Goal: Task Accomplishment & Management: Use online tool/utility

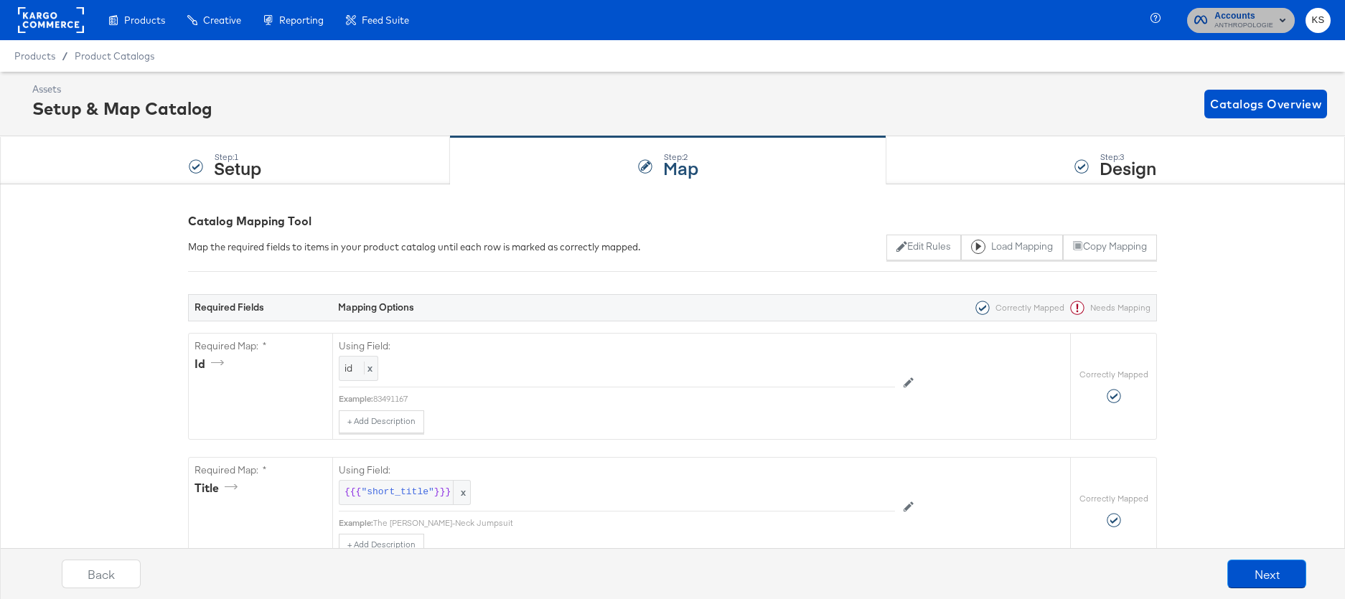
click at [1203, 27] on div "button" at bounding box center [1200, 21] width 13 height 17
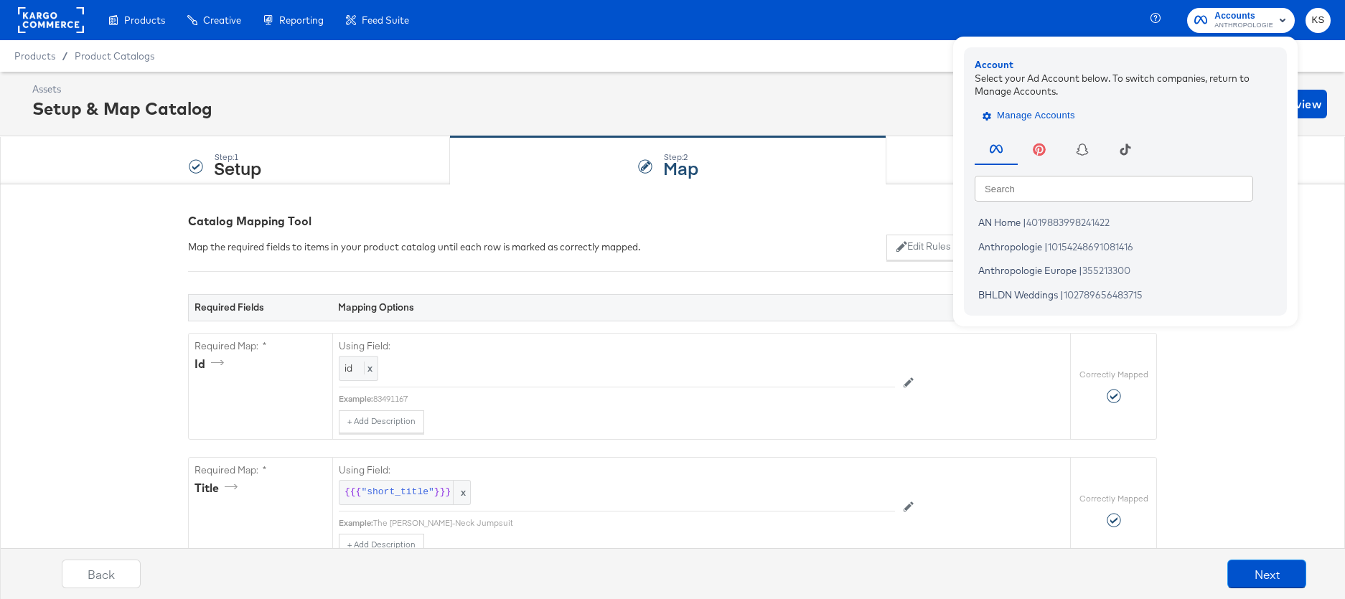
click at [1032, 119] on span "Manage Accounts" at bounding box center [1030, 116] width 90 height 17
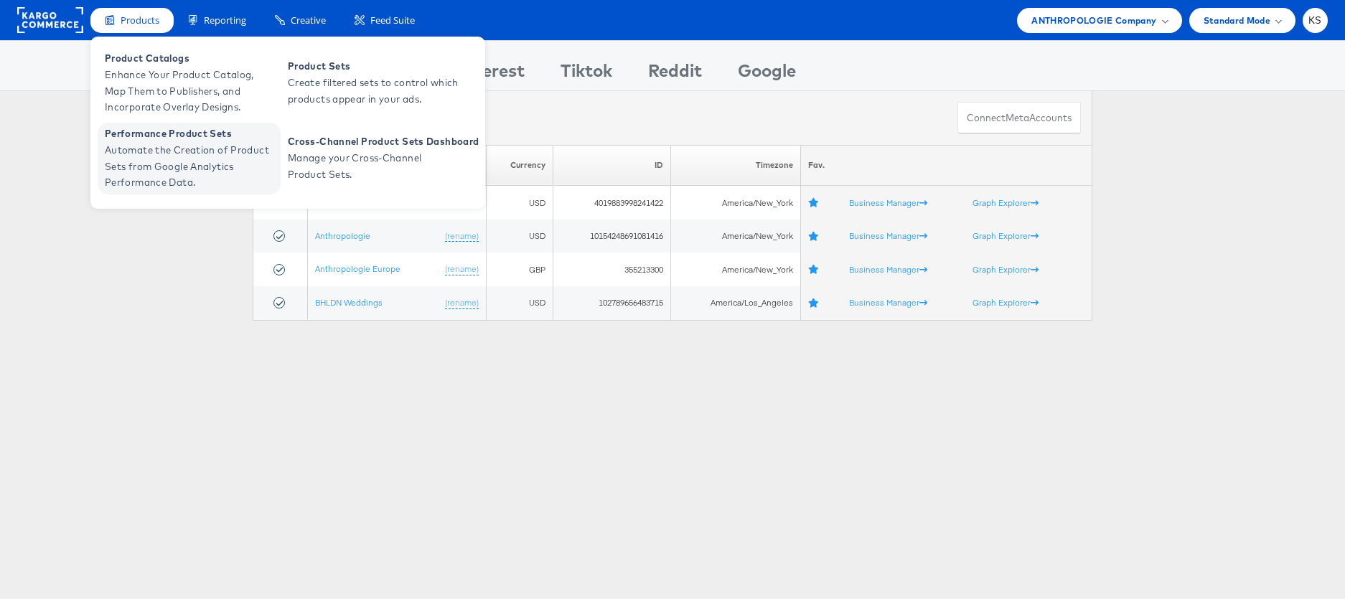
click at [149, 165] on span "Automate the Creation of Product Sets from Google Analytics Performance Data." at bounding box center [191, 166] width 172 height 49
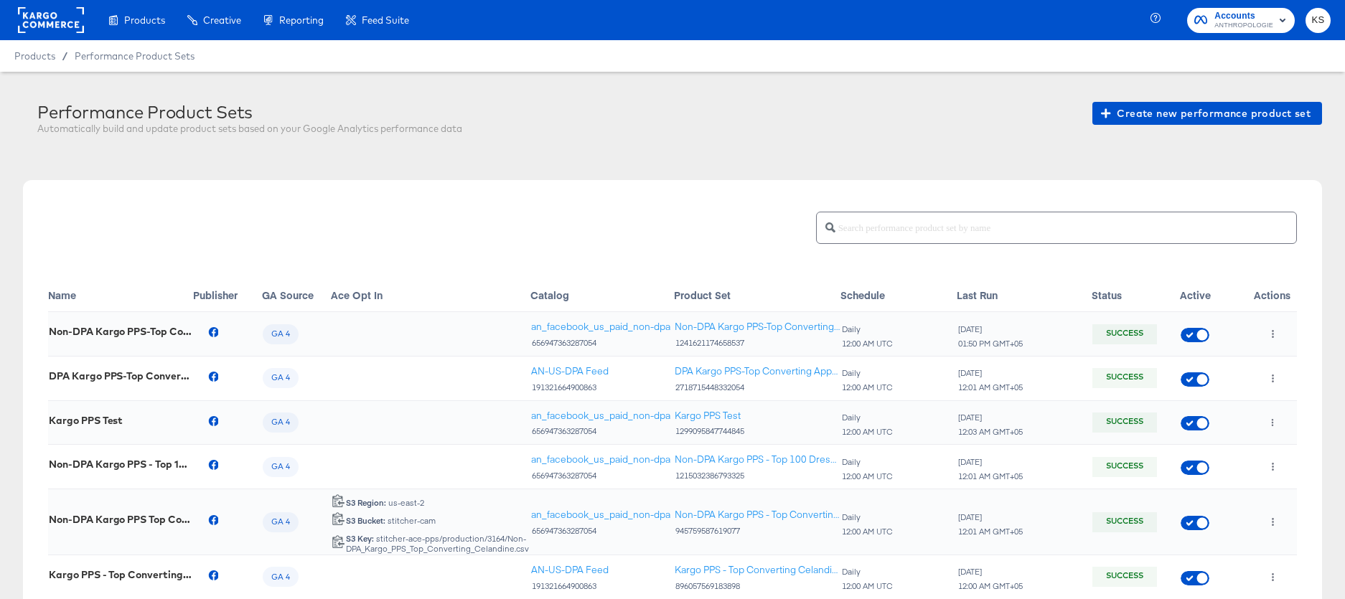
scroll to position [11, 0]
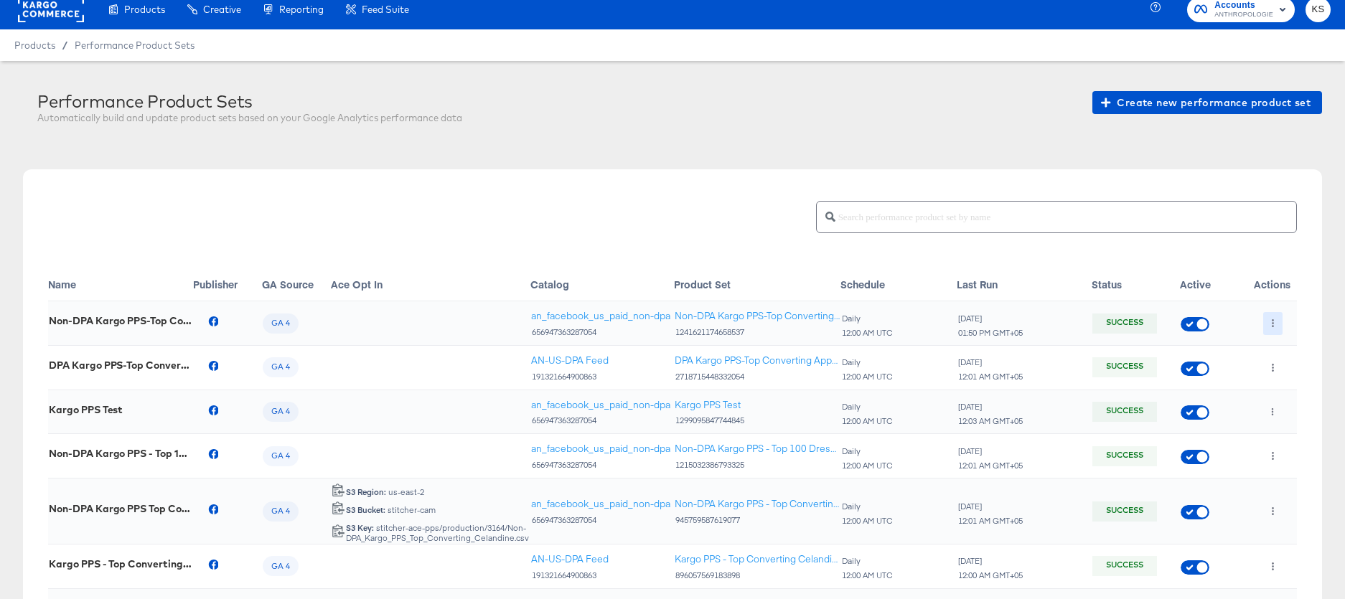
click at [1267, 317] on button "button" at bounding box center [1272, 323] width 19 height 23
click at [1272, 352] on icon at bounding box center [1269, 352] width 10 height 10
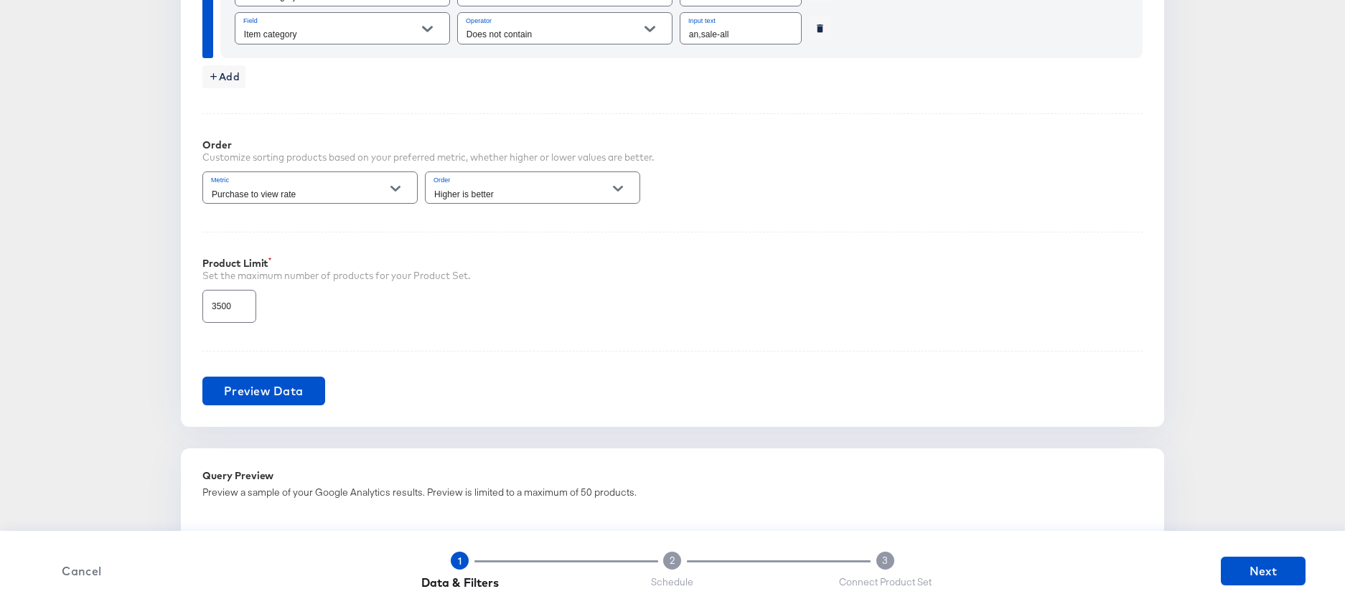
scroll to position [885, 0]
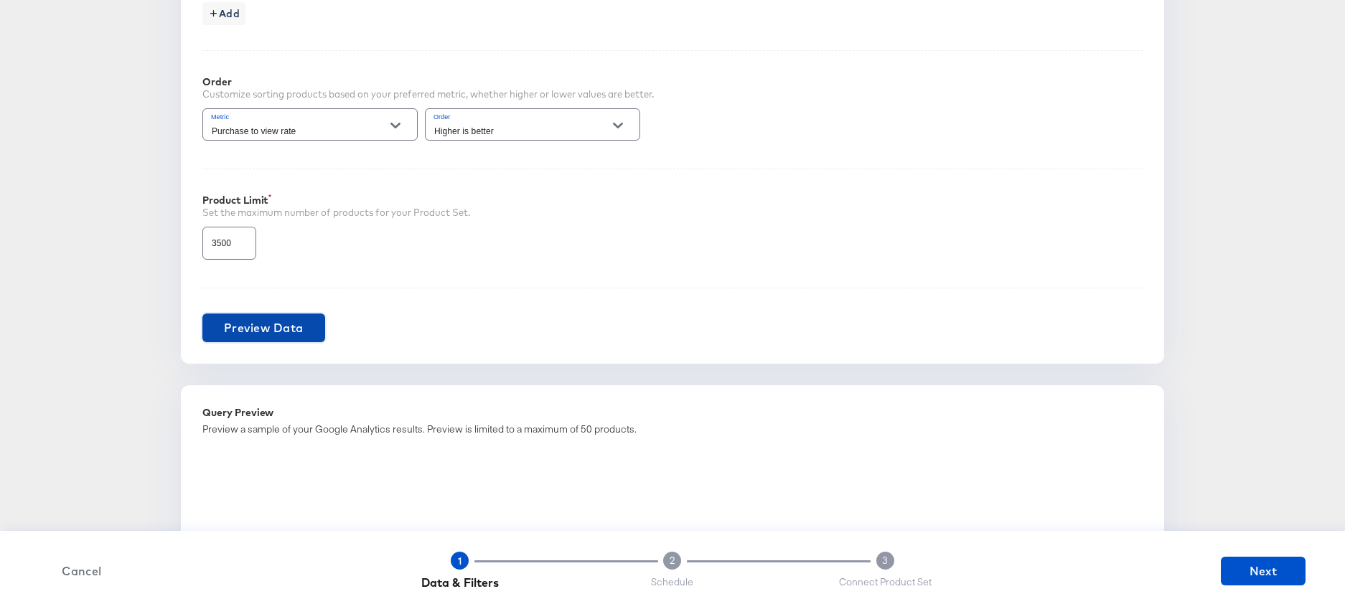
click at [291, 321] on span "Preview Data" at bounding box center [264, 328] width 80 height 20
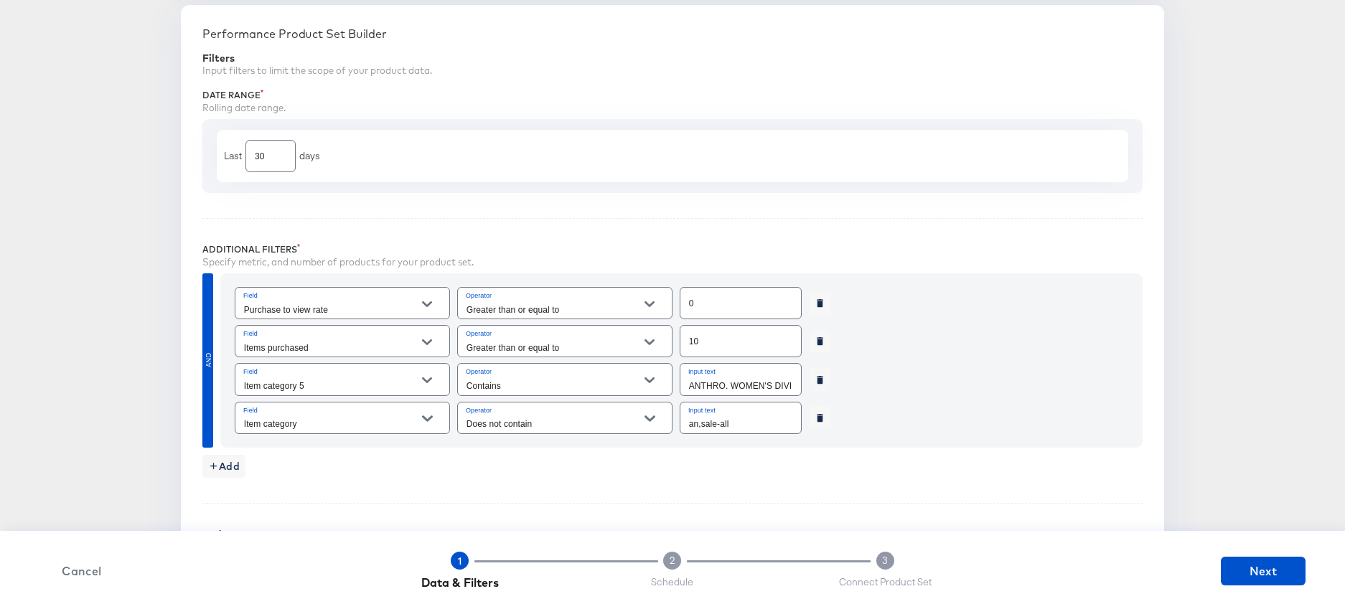
scroll to position [513, 0]
